Goal: Find specific page/section: Find specific page/section

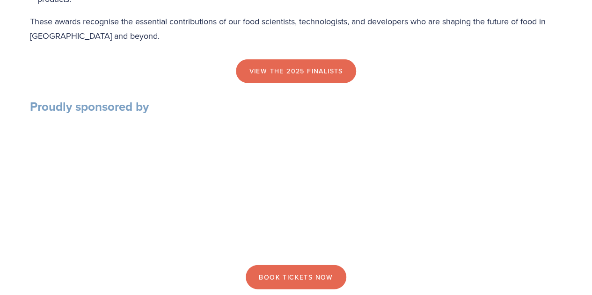
scroll to position [1068, 0]
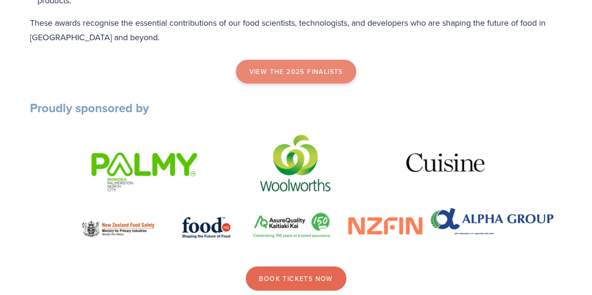
click at [300, 76] on link "view the 2025 finalists" at bounding box center [296, 72] width 120 height 24
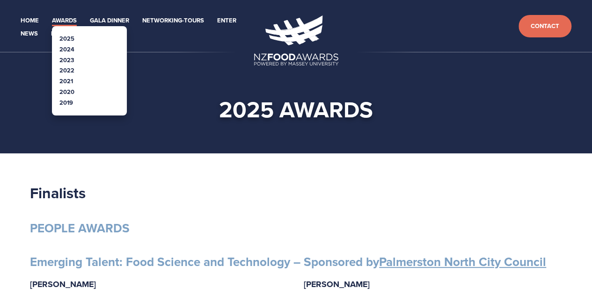
click at [59, 24] on link "Awards" at bounding box center [64, 20] width 25 height 11
click at [65, 18] on link "Awards" at bounding box center [64, 20] width 25 height 11
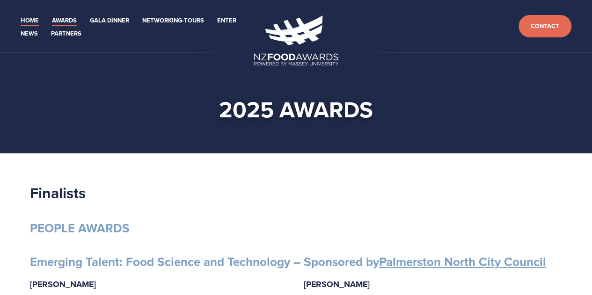
click at [27, 21] on link "Home" at bounding box center [30, 20] width 18 height 11
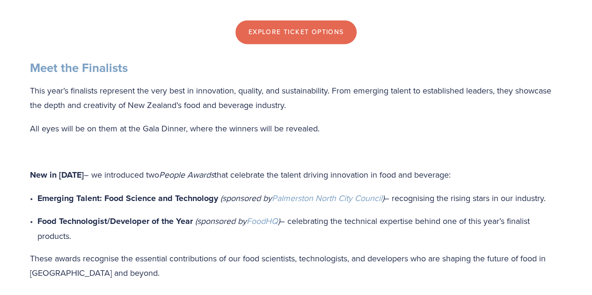
scroll to position [832, 0]
